Goal: Task Accomplishment & Management: Complete application form

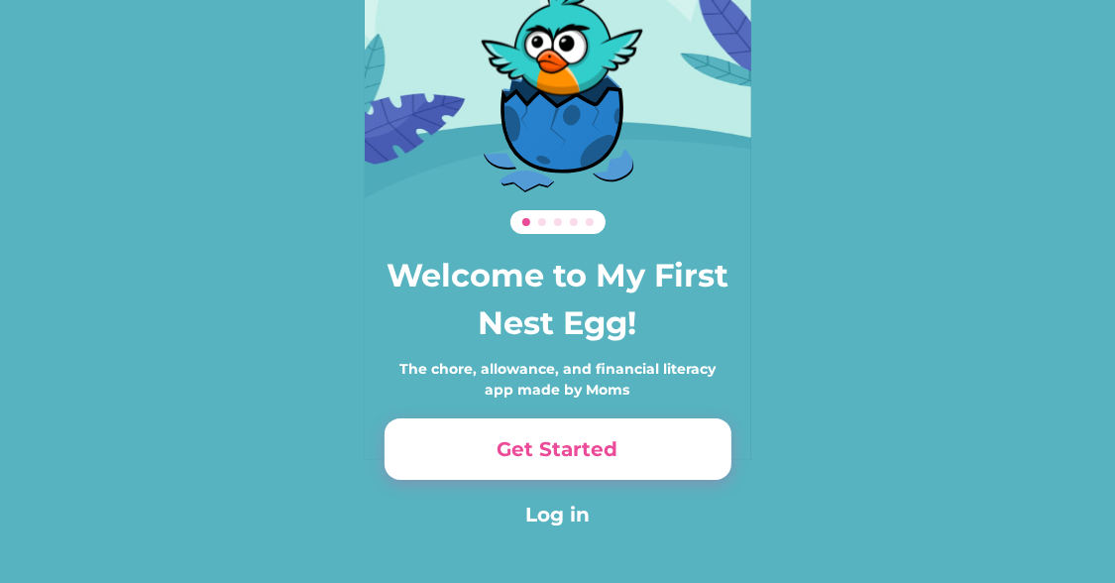
scroll to position [135, 0]
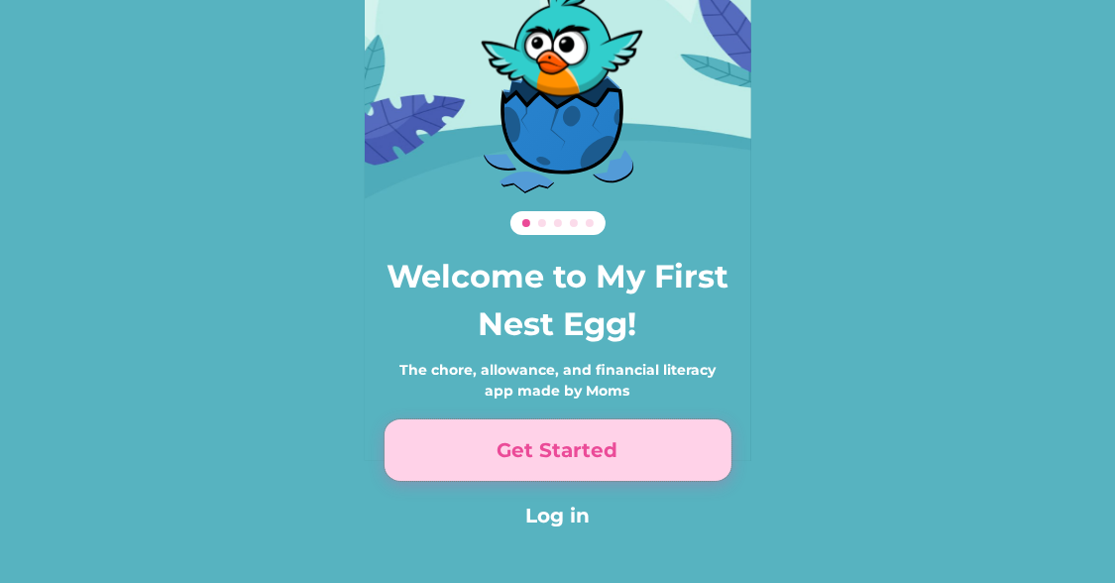
click at [508, 444] on button "Get Started" at bounding box center [558, 449] width 347 height 61
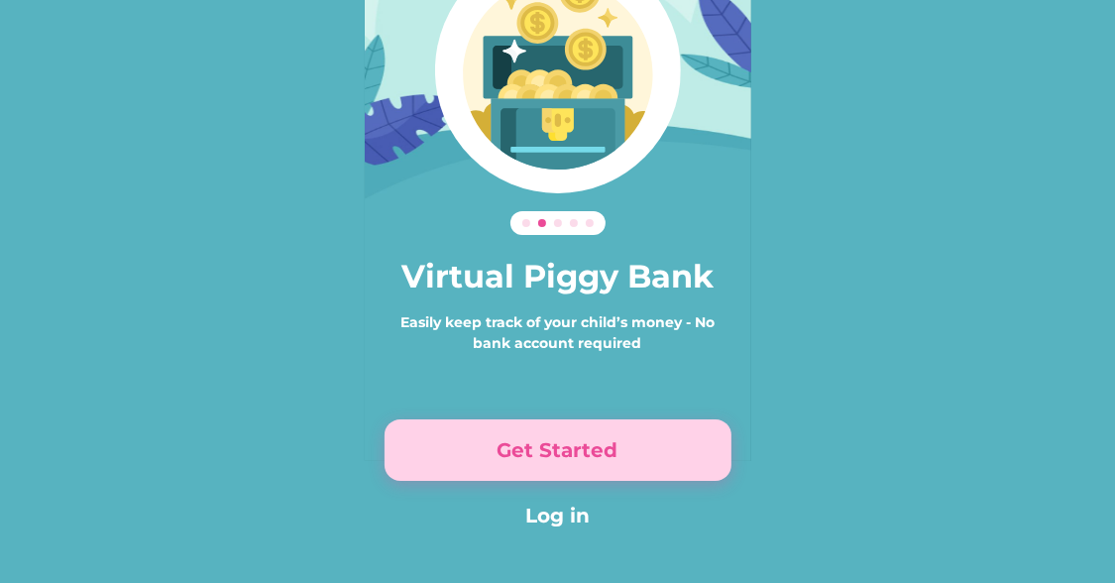
click at [508, 444] on button "Get Started" at bounding box center [558, 449] width 347 height 61
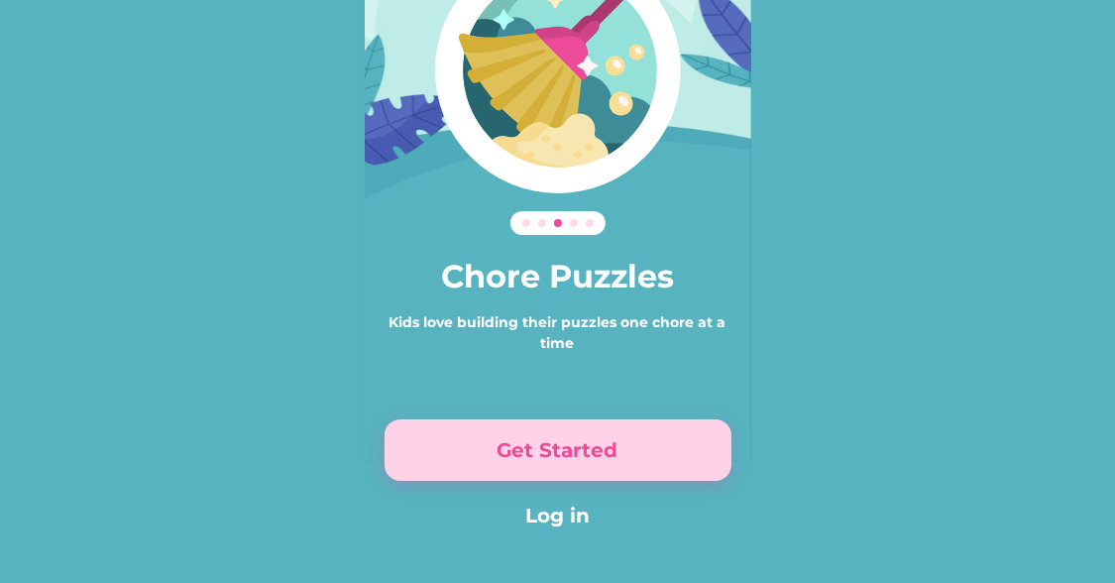
click at [508, 444] on button "Get Started" at bounding box center [558, 449] width 347 height 61
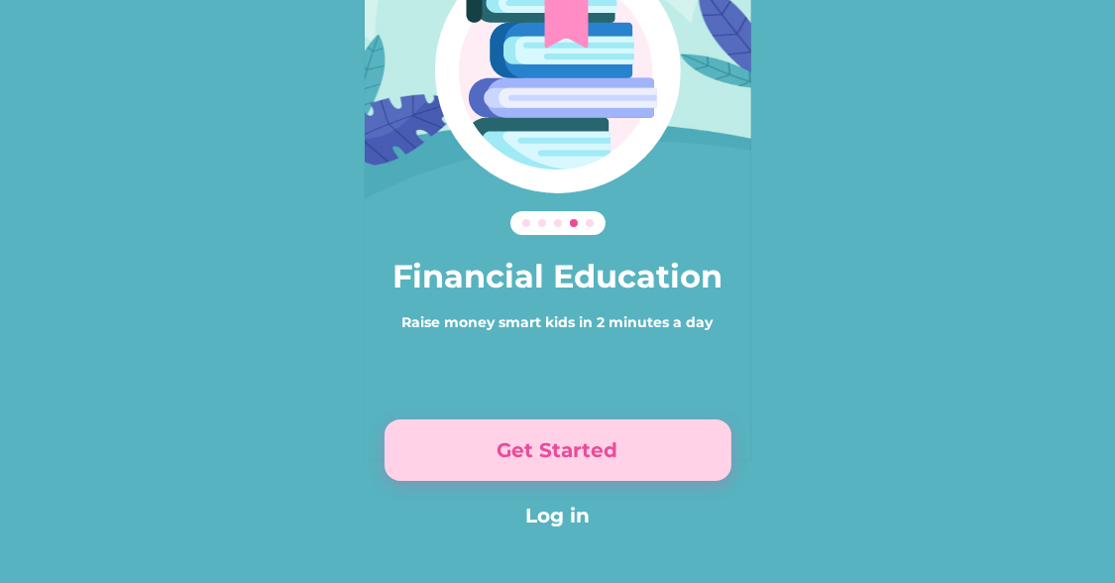
click at [508, 444] on button "Get Started" at bounding box center [558, 449] width 347 height 61
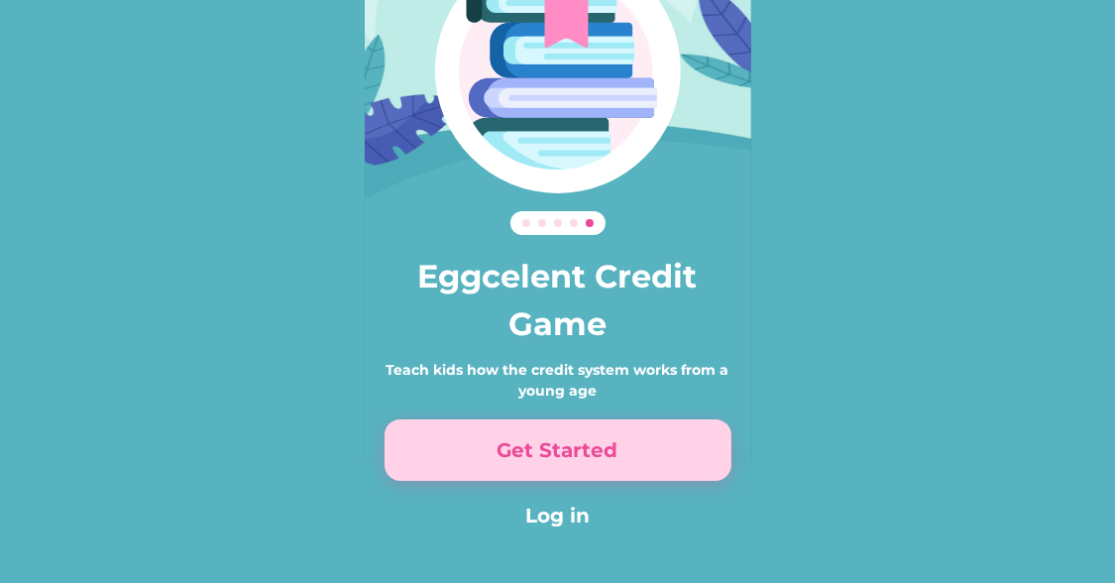
click at [508, 444] on button "Get Started" at bounding box center [558, 449] width 347 height 61
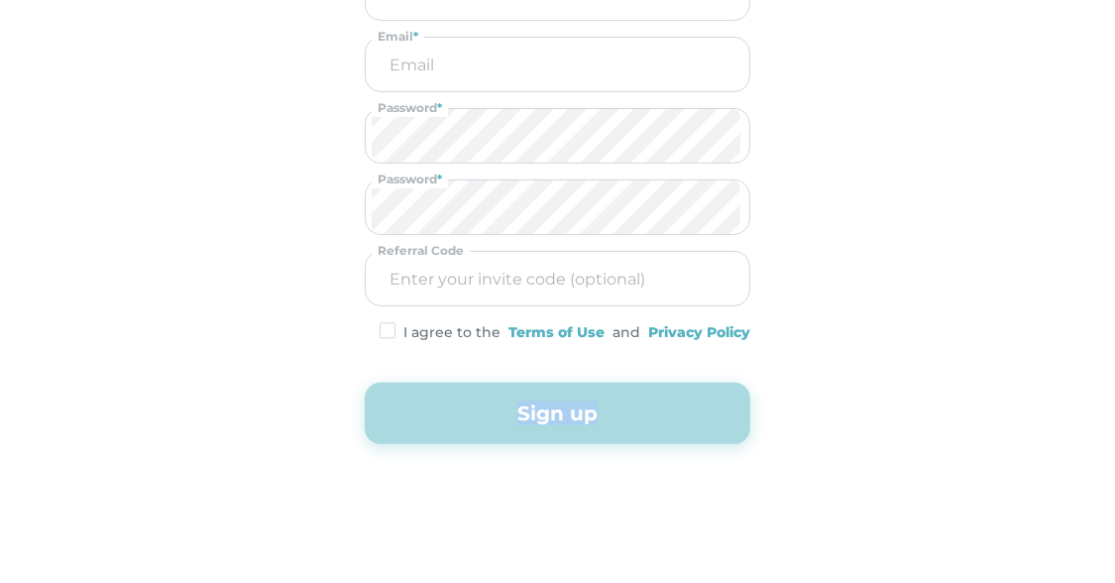
scroll to position [104, 0]
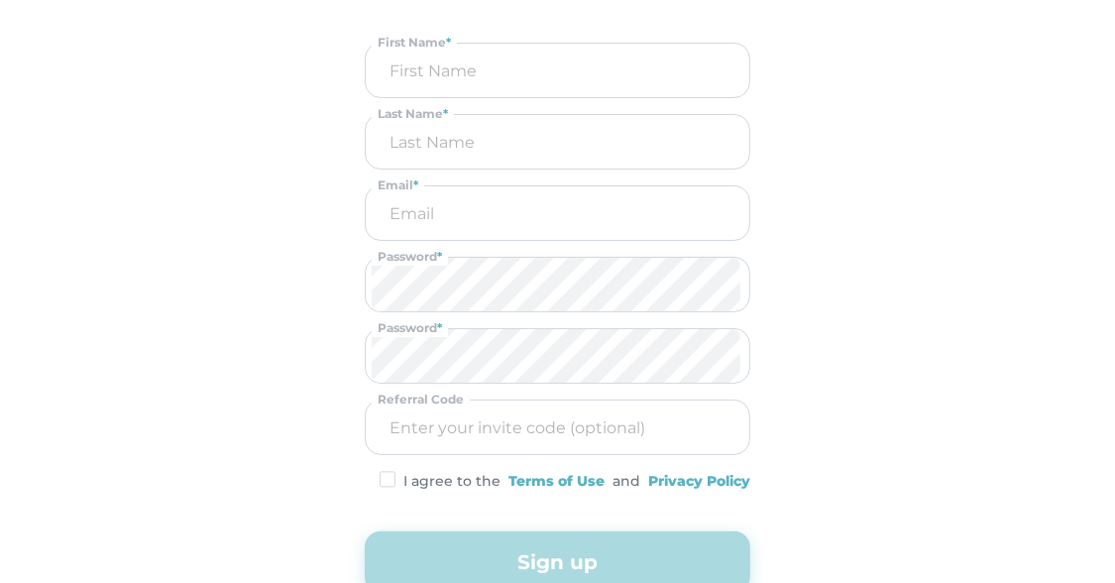
click at [492, 86] on input "input" at bounding box center [558, 71] width 372 height 54
type input "[PERSON_NAME]"
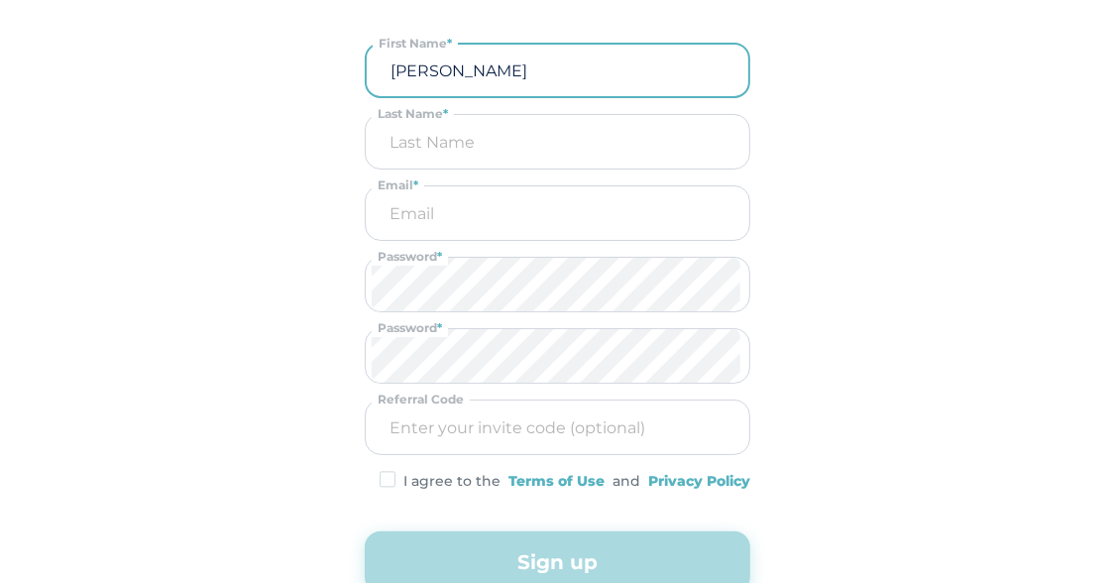
type input "B"
click at [446, 210] on input "email" at bounding box center [558, 213] width 372 height 54
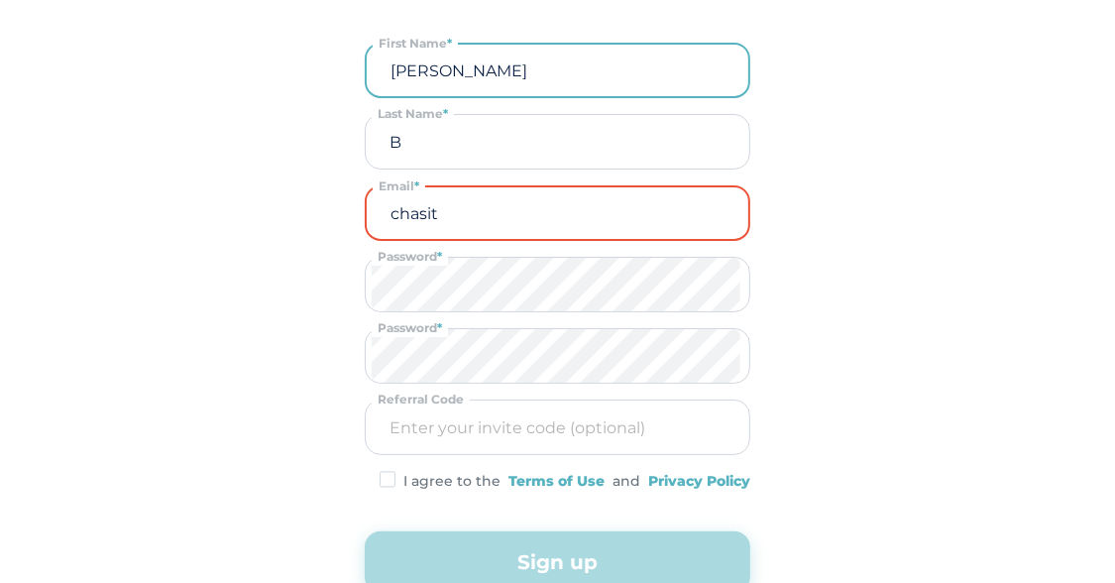
type input "[PERSON_NAME]"
